Goal: Task Accomplishment & Management: Manage account settings

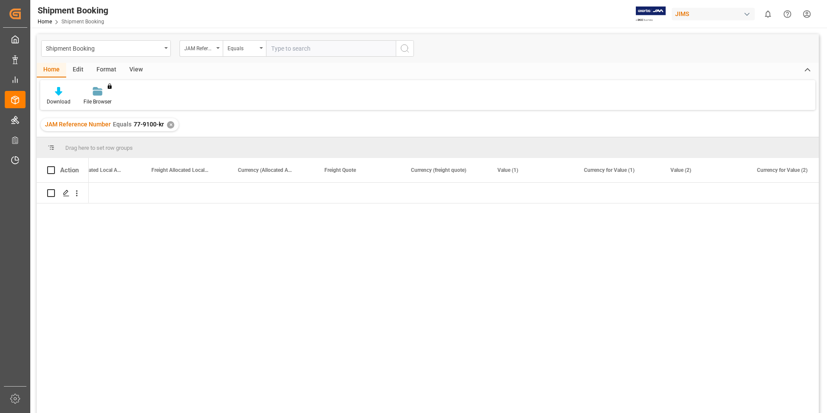
scroll to position [0, 1764]
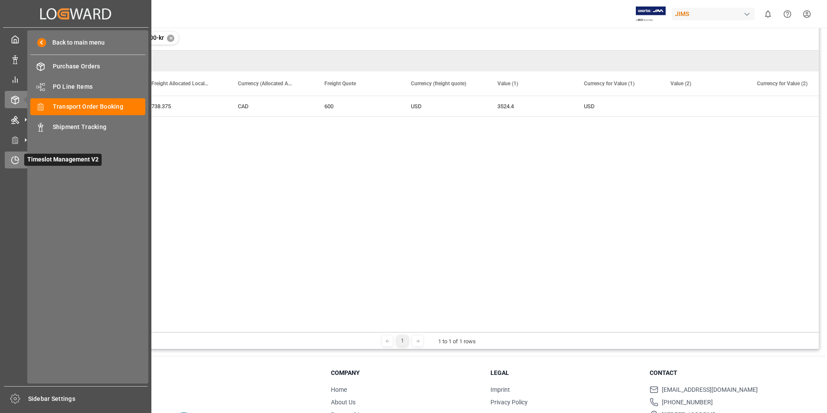
click at [13, 163] on icon at bounding box center [15, 160] width 7 height 7
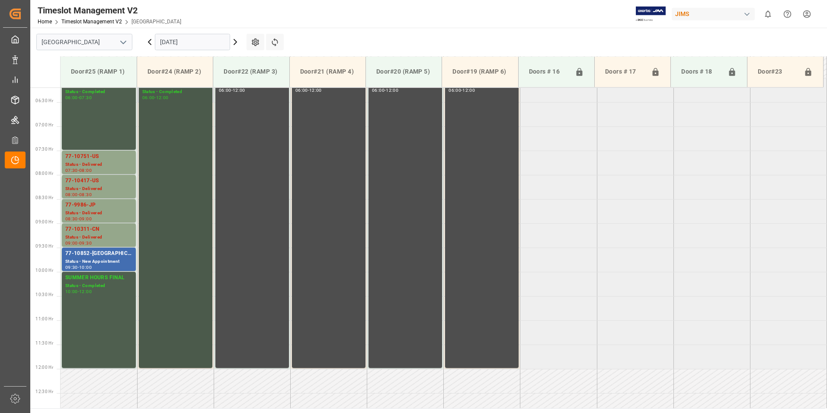
scroll to position [301, 0]
click at [76, 157] on div "77-10751-US" at bounding box center [98, 155] width 67 height 9
click at [86, 181] on div "77-10417-US" at bounding box center [98, 180] width 67 height 9
click at [90, 206] on div "77-9986-JP" at bounding box center [98, 204] width 67 height 9
click at [91, 230] on div "77-10311-CN" at bounding box center [98, 228] width 67 height 9
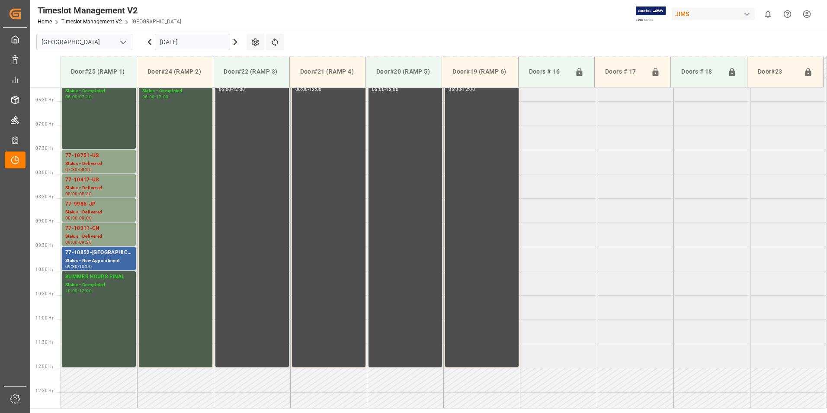
click at [90, 253] on div "77-10852-[GEOGRAPHIC_DATA]" at bounding box center [98, 252] width 67 height 9
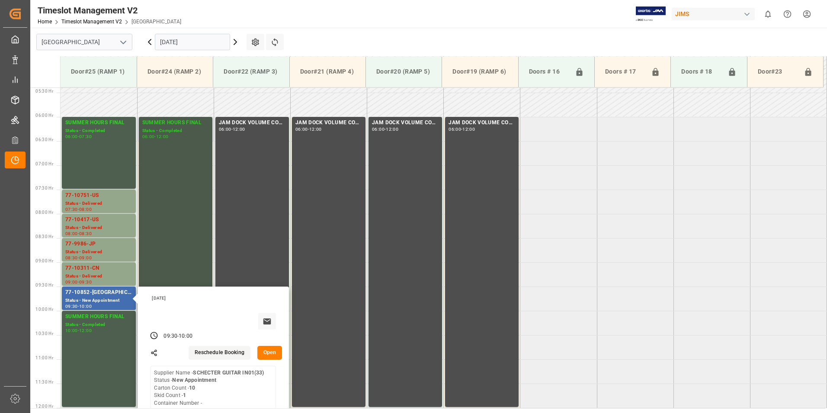
scroll to position [215, 0]
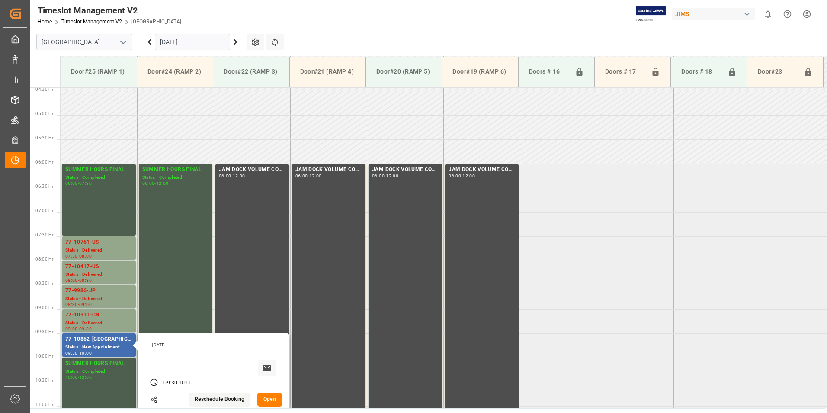
click at [172, 38] on input "[DATE]" at bounding box center [192, 42] width 75 height 16
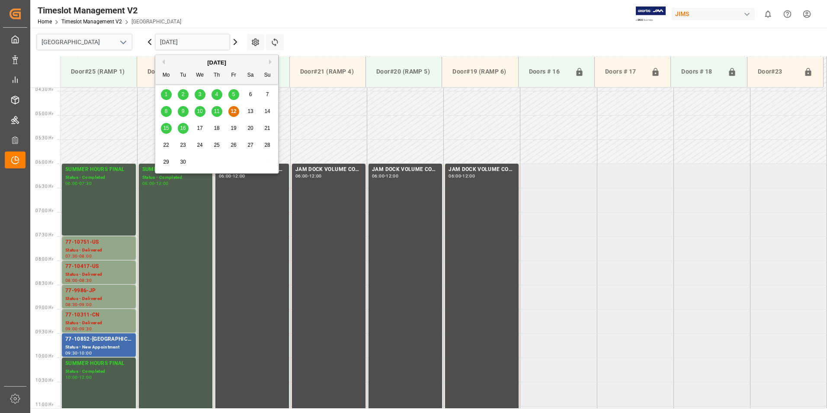
click at [165, 131] on span "15" at bounding box center [166, 128] width 6 height 6
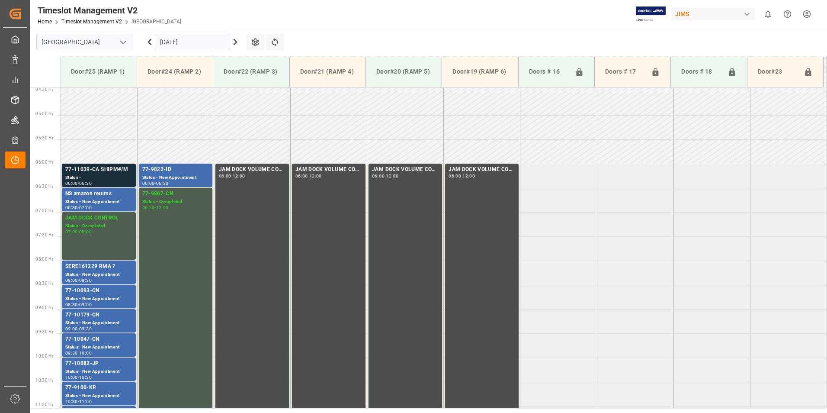
click at [89, 175] on div "Status -" at bounding box center [98, 177] width 67 height 7
click at [91, 290] on div "77-10093-CN" at bounding box center [98, 290] width 67 height 9
click at [92, 315] on div "77-10179-CN" at bounding box center [98, 315] width 67 height 9
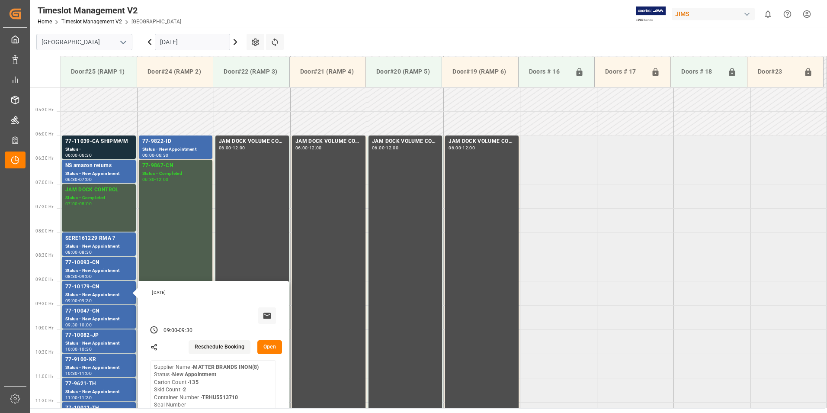
scroll to position [258, 0]
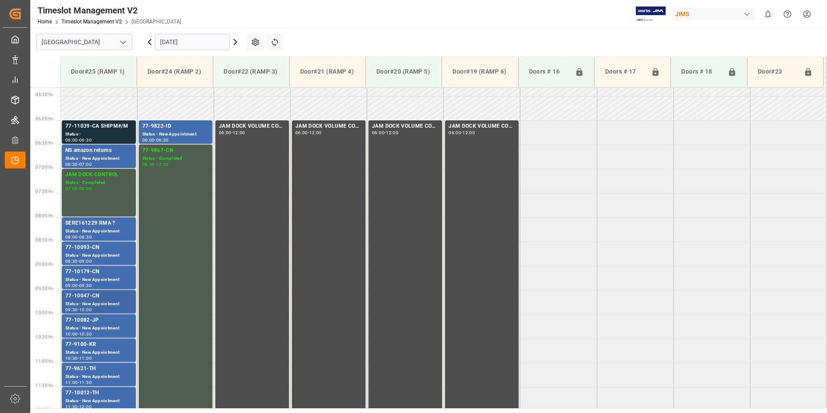
click at [94, 301] on div "Status - New Appointment" at bounding box center [98, 303] width 67 height 7
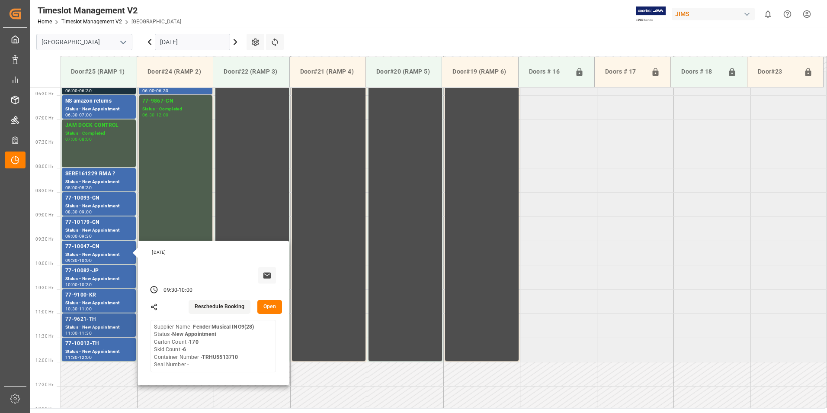
scroll to position [344, 0]
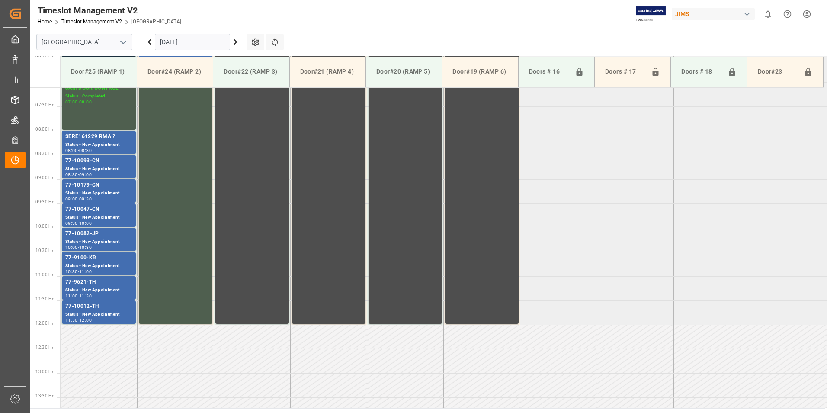
click at [88, 234] on div "77-10082-JP" at bounding box center [98, 233] width 67 height 9
click at [86, 258] on div "77-9100-KR" at bounding box center [98, 257] width 67 height 9
click at [88, 284] on div "77-9621-TH" at bounding box center [98, 282] width 67 height 9
click at [91, 308] on div "77-10012-TH" at bounding box center [98, 306] width 67 height 9
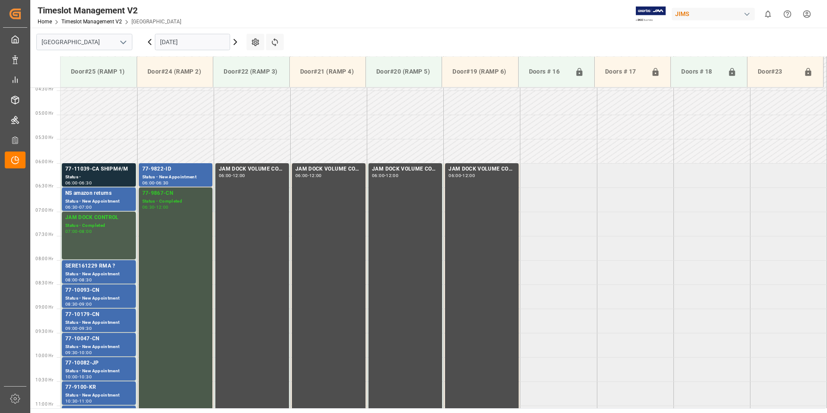
scroll to position [215, 0]
click at [166, 171] on div "77-9822-ID" at bounding box center [175, 169] width 67 height 9
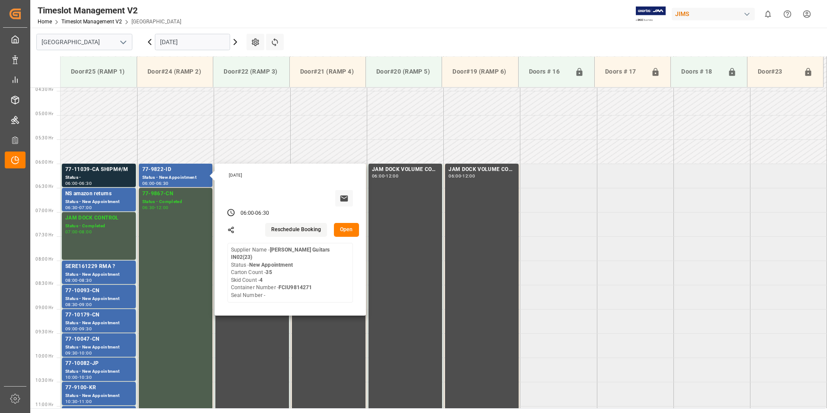
click at [172, 41] on input "[DATE]" at bounding box center [192, 42] width 75 height 16
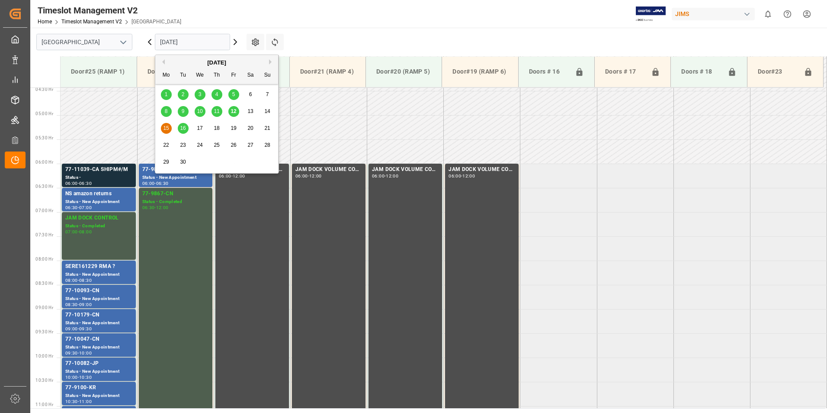
click at [183, 126] on span "16" at bounding box center [183, 128] width 6 height 6
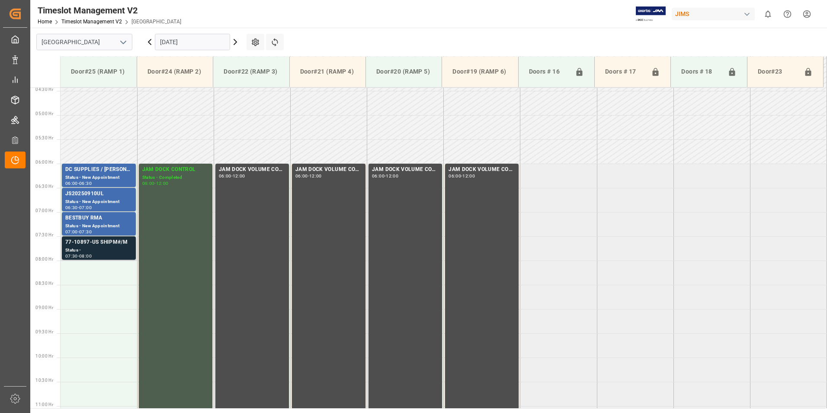
click at [88, 245] on div "77-10897-US SHIPM#/M" at bounding box center [98, 242] width 67 height 9
